Goal: Task Accomplishment & Management: Manage account settings

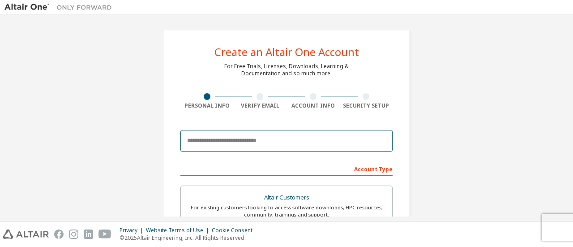
click at [249, 144] on input "email" at bounding box center [286, 140] width 212 height 21
type input "**********"
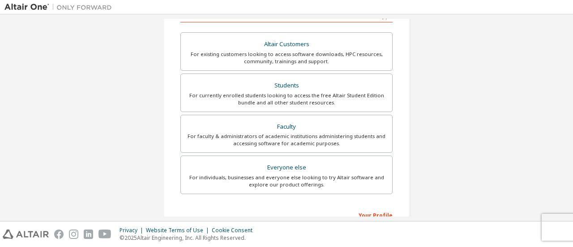
scroll to position [154, 0]
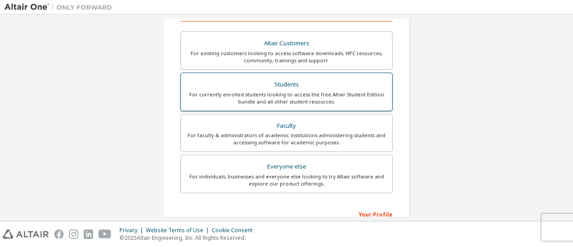
click at [261, 86] on div "Students" at bounding box center [286, 84] width 201 height 13
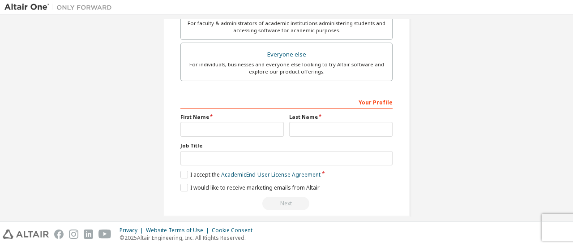
scroll to position [305, 0]
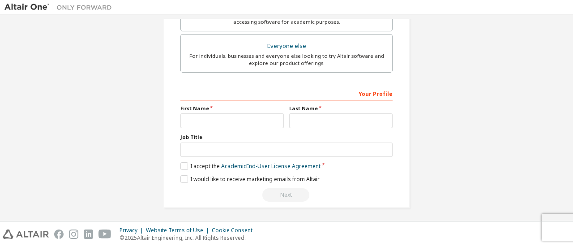
click at [249, 108] on label "First Name" at bounding box center [231, 108] width 103 height 7
click at [257, 122] on input "text" at bounding box center [231, 120] width 103 height 15
type input "***"
type input "*******"
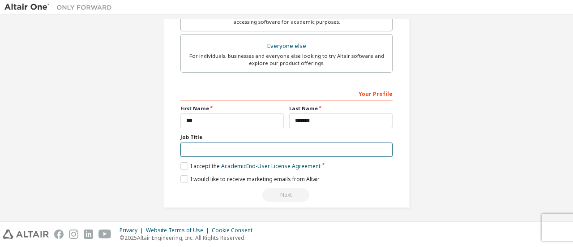
type input "*"
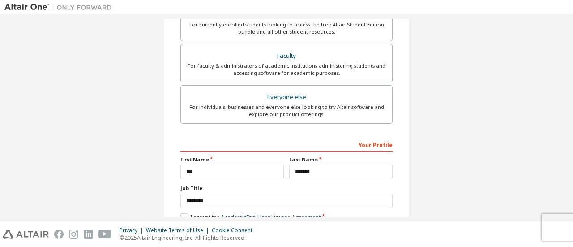
scroll to position [254, 0]
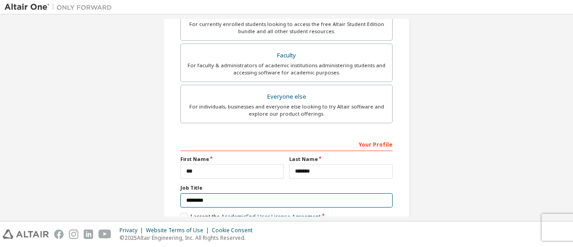
click at [198, 200] on input "********" at bounding box center [286, 200] width 212 height 15
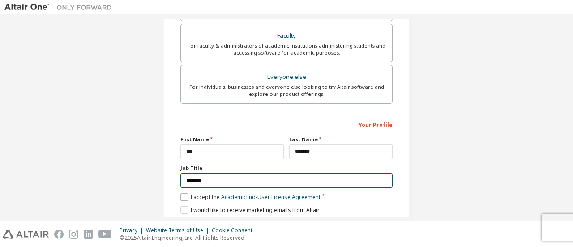
type input "*******"
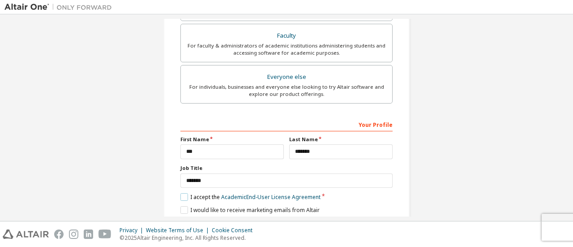
click at [182, 198] on label "I accept the Academic End-User License Agreement" at bounding box center [250, 197] width 140 height 8
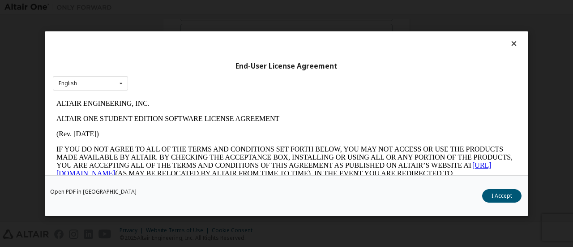
scroll to position [0, 0]
click at [506, 197] on button "I Accept" at bounding box center [501, 194] width 39 height 13
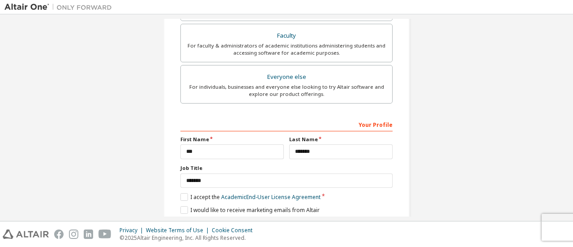
scroll to position [305, 0]
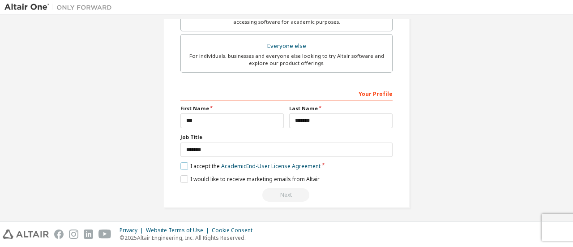
click at [181, 163] on label "I accept the Academic End-User License Agreement" at bounding box center [250, 166] width 140 height 8
click at [182, 163] on label "I accept the Academic End-User License Agreement" at bounding box center [250, 166] width 140 height 8
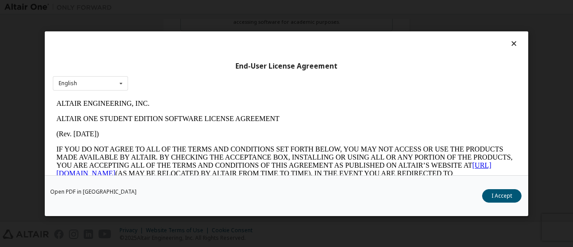
scroll to position [0, 0]
click at [90, 87] on div "English English" at bounding box center [90, 83] width 75 height 15
click at [90, 92] on div "English" at bounding box center [90, 97] width 74 height 14
click at [485, 186] on div "Open PDF in New Tab I Accept" at bounding box center [286, 195] width 483 height 41
click at [487, 193] on button "I Accept" at bounding box center [501, 194] width 39 height 13
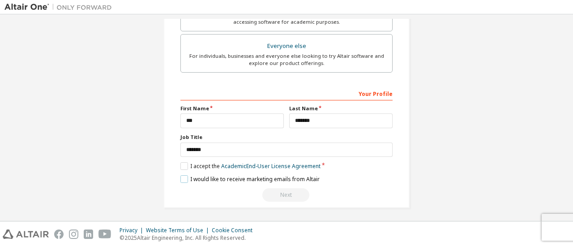
click at [195, 175] on label "I would like to receive marketing emails from Altair" at bounding box center [249, 179] width 139 height 8
click at [279, 193] on div "Next" at bounding box center [286, 194] width 212 height 13
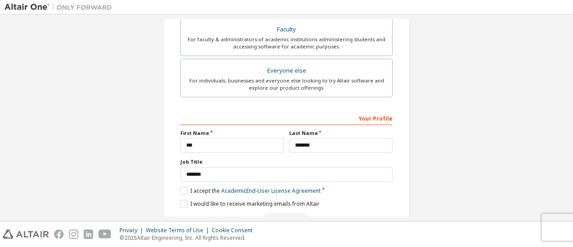
scroll to position [296, 0]
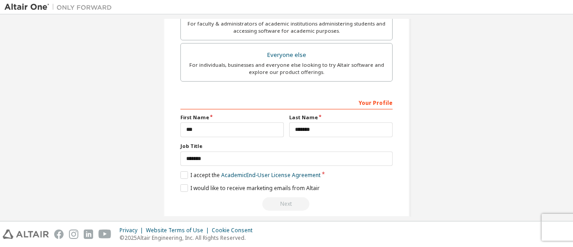
click at [383, 99] on div "Your Profile" at bounding box center [286, 102] width 212 height 14
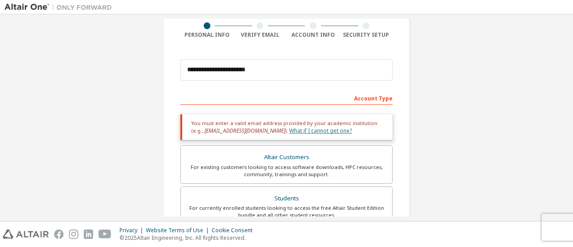
scroll to position [44, 0]
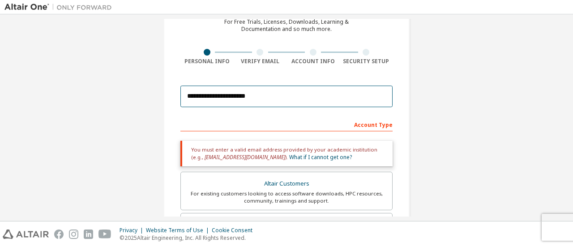
click at [302, 96] on input "**********" at bounding box center [286, 96] width 212 height 21
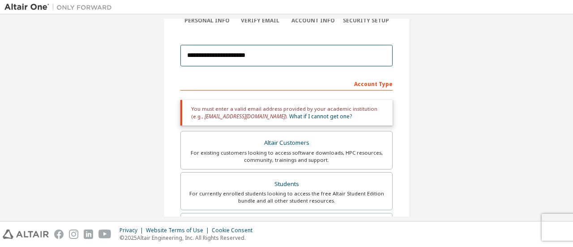
scroll to position [86, 0]
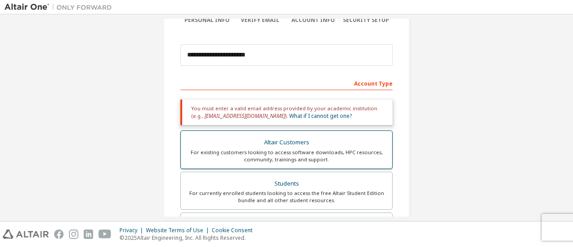
click at [295, 149] on div "For existing customers looking to access software downloads, HPC resources, com…" at bounding box center [286, 156] width 201 height 14
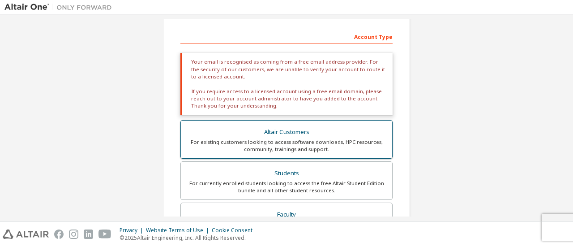
scroll to position [135, 0]
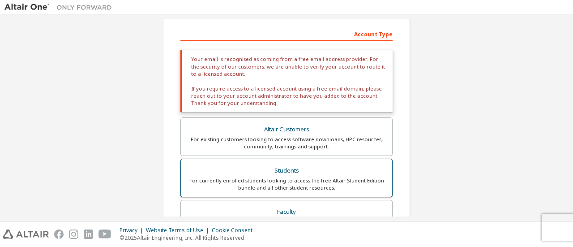
click at [312, 175] on div "Students" at bounding box center [286, 170] width 201 height 13
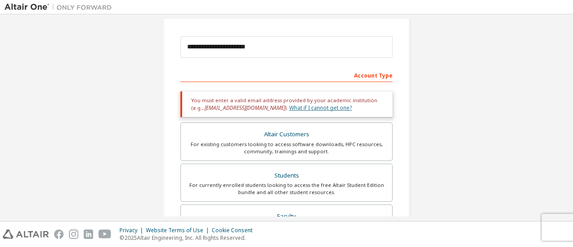
scroll to position [90, 0]
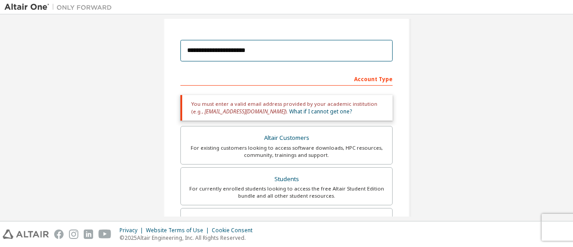
click at [299, 56] on input "**********" at bounding box center [286, 50] width 212 height 21
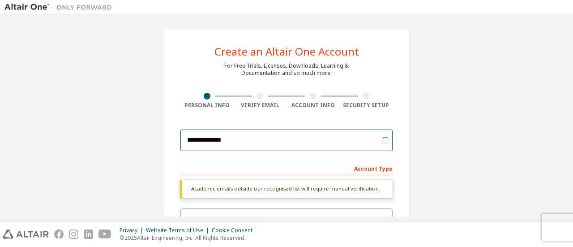
scroll to position [0, 0]
type input "*"
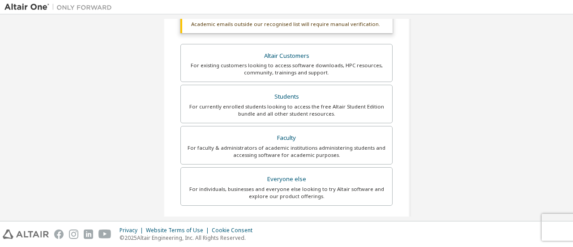
scroll to position [186, 0]
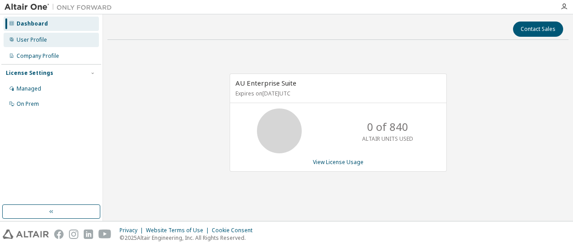
click at [21, 34] on div "User Profile" at bounding box center [51, 40] width 95 height 14
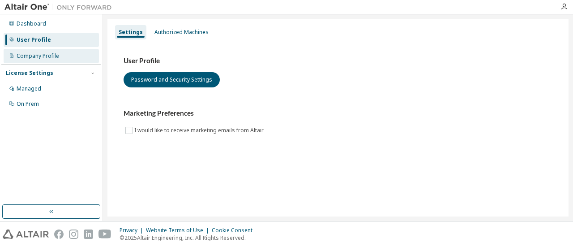
click at [42, 59] on div "Company Profile" at bounding box center [38, 55] width 43 height 7
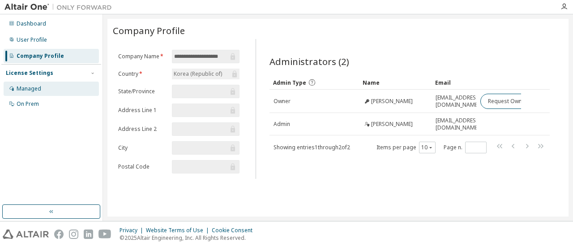
click at [35, 92] on div "Managed" at bounding box center [29, 88] width 25 height 7
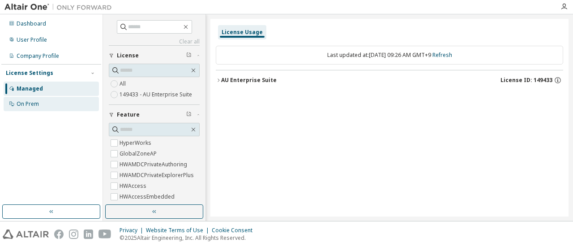
click at [37, 102] on div "On Prem" at bounding box center [28, 103] width 22 height 7
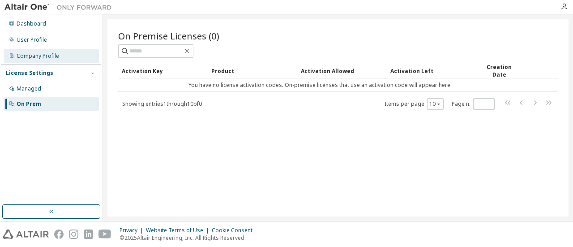
click at [41, 54] on div "Company Profile" at bounding box center [38, 55] width 43 height 7
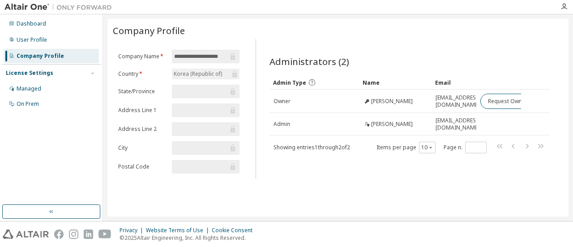
click at [190, 128] on input "text" at bounding box center [201, 128] width 54 height 9
click at [196, 113] on input "text" at bounding box center [201, 110] width 54 height 9
click at [207, 76] on div "Korea (Republic of)" at bounding box center [197, 74] width 51 height 10
click at [214, 131] on input "text" at bounding box center [201, 128] width 54 height 9
click at [196, 138] on form "**********" at bounding box center [178, 112] width 121 height 124
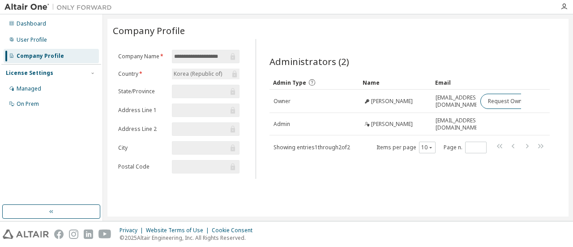
click at [196, 146] on input "text" at bounding box center [201, 147] width 54 height 9
click at [53, 103] on div "On Prem" at bounding box center [51, 104] width 95 height 14
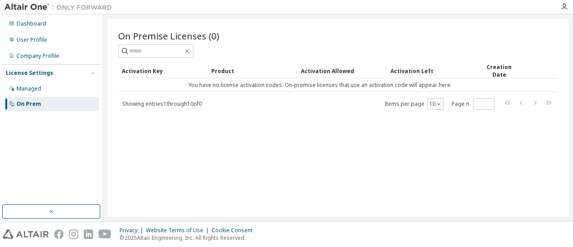
click at [34, 6] on img at bounding box center [60, 7] width 112 height 9
click at [68, 16] on div "Dashboard User Profile Company Profile License Settings Managed On Prem" at bounding box center [51, 64] width 100 height 96
